Goal: Transaction & Acquisition: Download file/media

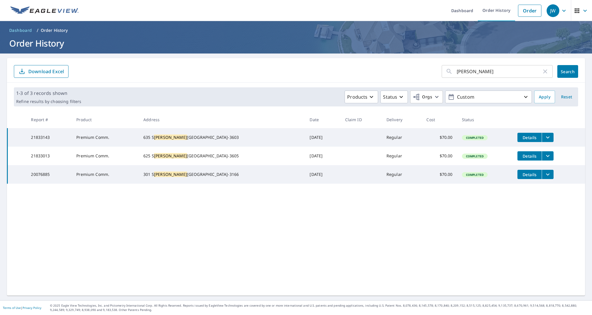
click at [63, 30] on p "Order History" at bounding box center [54, 30] width 27 height 6
click at [458, 13] on link "Dashboard" at bounding box center [462, 10] width 31 height 21
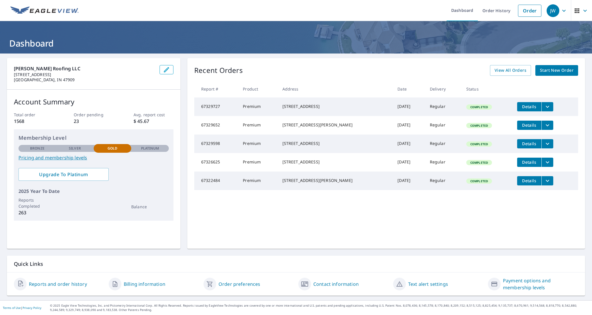
click at [545, 147] on icon "filesDropdownBtn-67329598" at bounding box center [547, 143] width 7 height 7
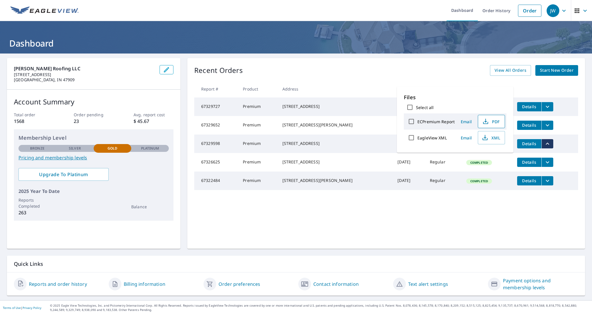
click at [496, 124] on span "PDF" at bounding box center [491, 121] width 19 height 7
drag, startPoint x: 234, startPoint y: 16, endPoint x: 240, endPoint y: 17, distance: 5.5
click at [234, 16] on ul "Dashboard Order History Order" at bounding box center [313, 10] width 463 height 21
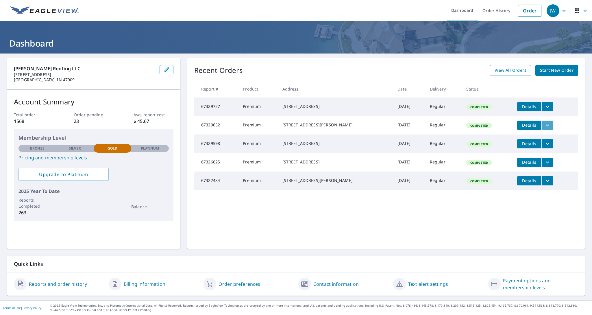
click at [547, 126] on icon "filesDropdownBtn-67329652" at bounding box center [547, 125] width 7 height 7
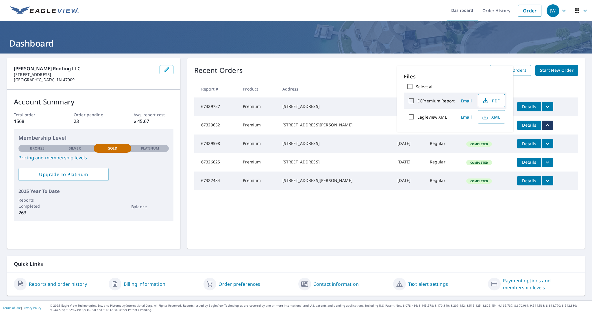
click at [497, 102] on span "PDF" at bounding box center [491, 100] width 19 height 7
click at [548, 167] on button "filesDropdownBtn-67326625" at bounding box center [548, 162] width 12 height 9
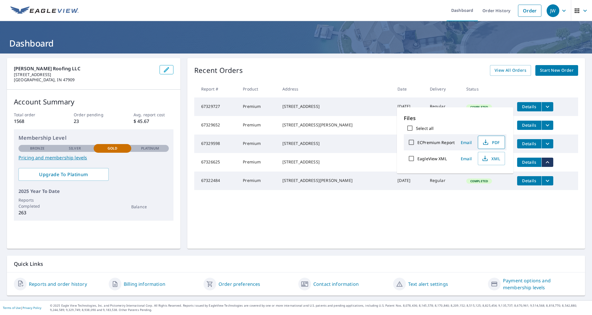
click at [499, 145] on span "PDF" at bounding box center [491, 142] width 19 height 7
click at [494, 146] on button "PDF" at bounding box center [491, 142] width 27 height 13
click at [403, 226] on div "Recent Orders View All Orders Start New Order Report # Product Address Date Del…" at bounding box center [386, 153] width 398 height 191
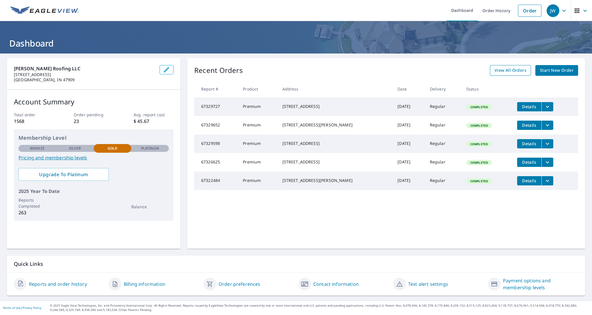
click at [506, 72] on span "View All Orders" at bounding box center [511, 70] width 32 height 7
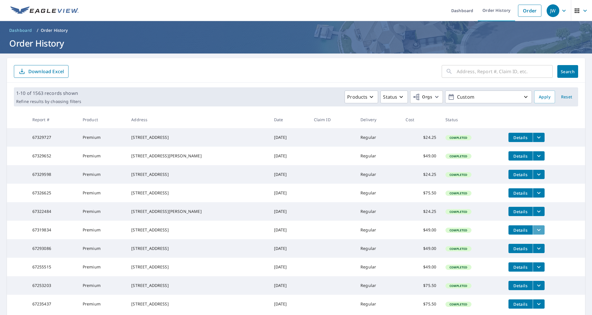
click at [539, 233] on icon "filesDropdownBtn-67319834" at bounding box center [539, 230] width 7 height 7
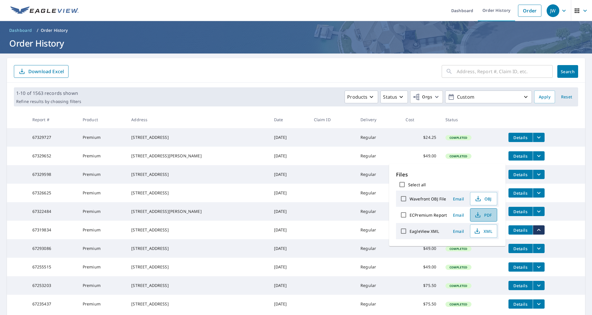
click at [494, 216] on button "PDF" at bounding box center [483, 214] width 27 height 13
